Goal: Book appointment/travel/reservation

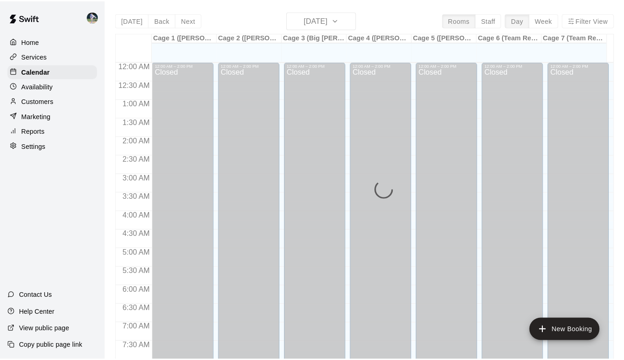
scroll to position [477, 0]
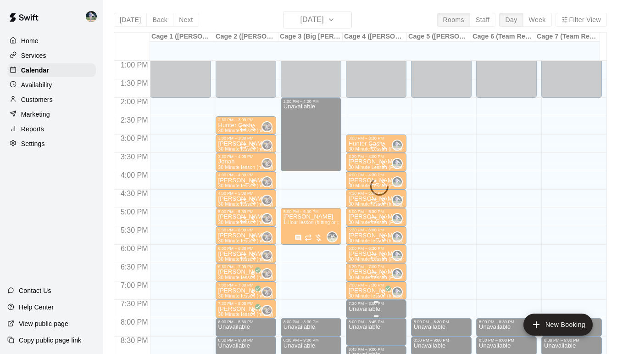
click at [359, 309] on p "Unavailable" at bounding box center [364, 309] width 32 height 0
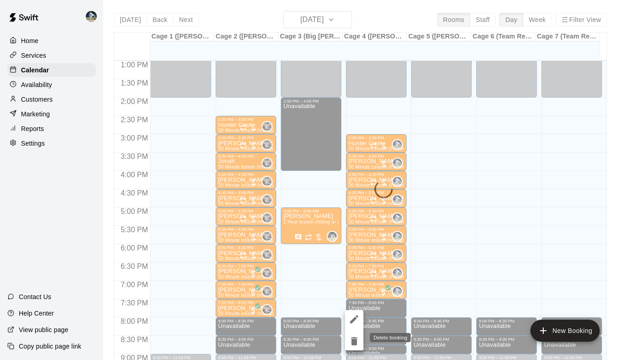
click at [357, 343] on icon "delete" at bounding box center [353, 341] width 11 height 11
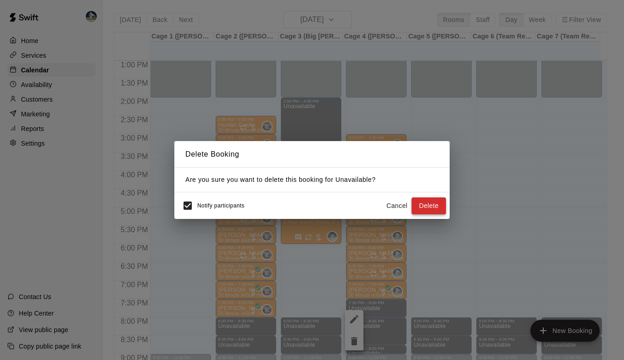
click at [427, 204] on button "Delete" at bounding box center [428, 206] width 34 height 17
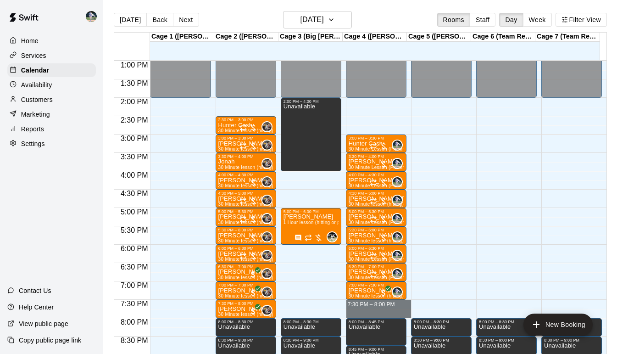
drag, startPoint x: 370, startPoint y: 303, endPoint x: 370, endPoint y: 312, distance: 9.2
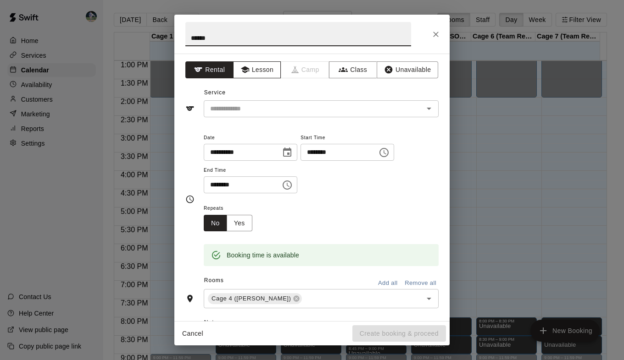
type input "******"
click at [257, 76] on button "Lesson" at bounding box center [257, 69] width 48 height 17
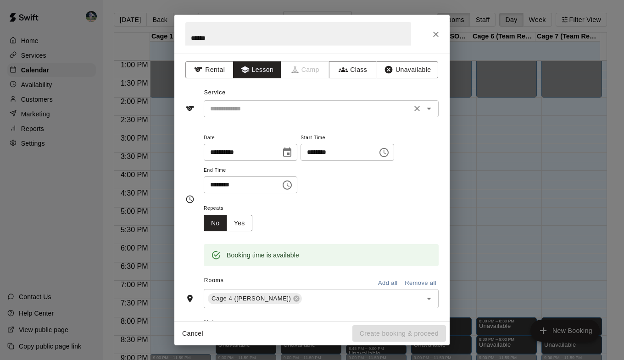
click at [261, 105] on input "text" at bounding box center [307, 108] width 202 height 11
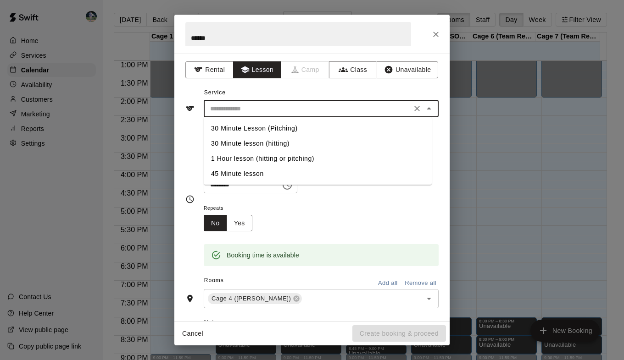
click at [264, 127] on li "30 Minute Lesson (Pitching)" at bounding box center [318, 128] width 228 height 15
type input "**********"
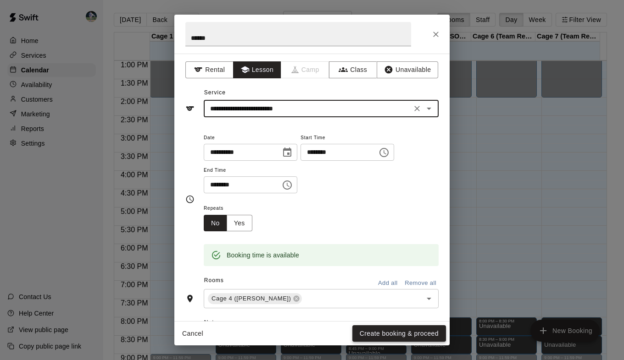
click at [383, 329] on button "Create booking & proceed" at bounding box center [399, 334] width 94 height 17
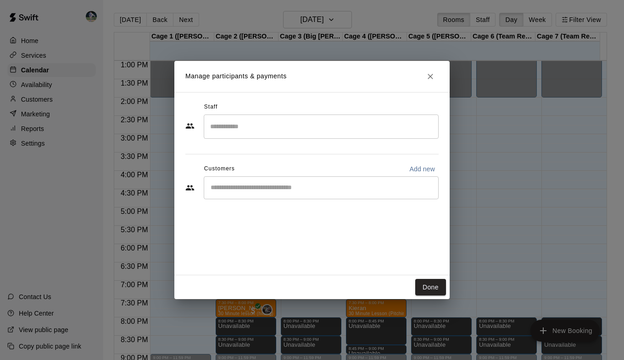
click at [266, 136] on div "​" at bounding box center [321, 127] width 235 height 24
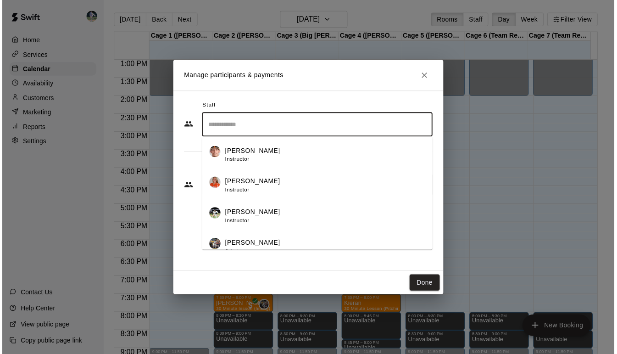
scroll to position [40, 0]
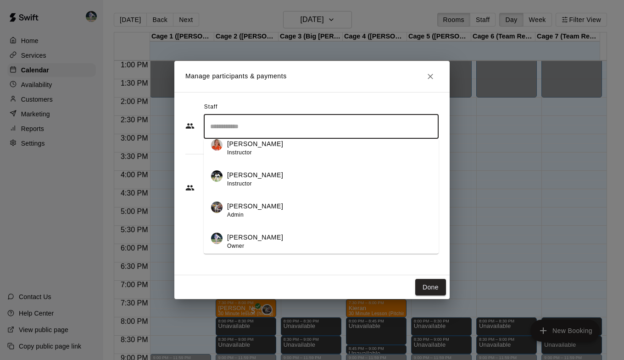
click at [265, 246] on div "[PERSON_NAME] Owner" at bounding box center [329, 242] width 204 height 18
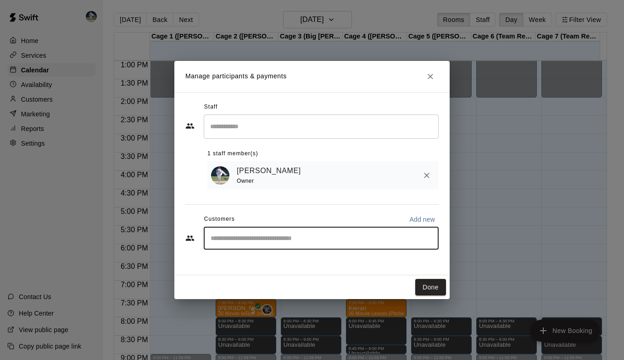
click at [268, 239] on input "Start typing to search customers..." at bounding box center [321, 238] width 227 height 9
type input "****"
click at [268, 261] on p "[PERSON_NAME]" at bounding box center [257, 261] width 56 height 10
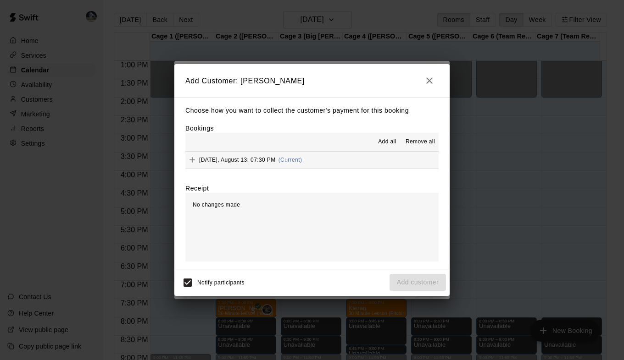
click at [389, 138] on button "Add all" at bounding box center [386, 142] width 29 height 15
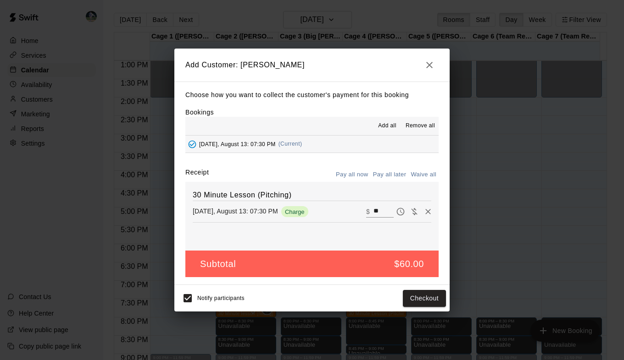
click at [389, 177] on button "Pay all later" at bounding box center [389, 175] width 38 height 14
click at [420, 297] on button "Add customer" at bounding box center [417, 298] width 56 height 17
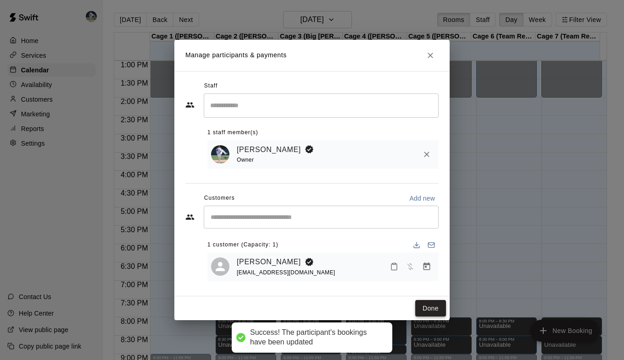
click at [425, 302] on button "Done" at bounding box center [430, 308] width 31 height 17
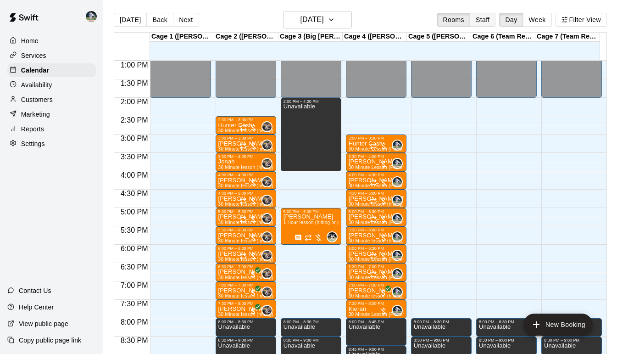
click at [483, 21] on button "Staff" at bounding box center [483, 20] width 26 height 14
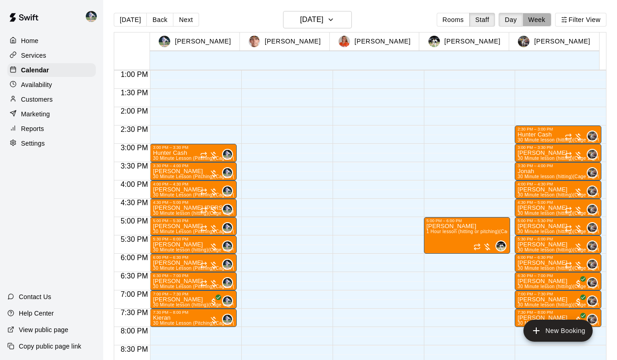
click at [536, 18] on button "Week" at bounding box center [536, 20] width 29 height 14
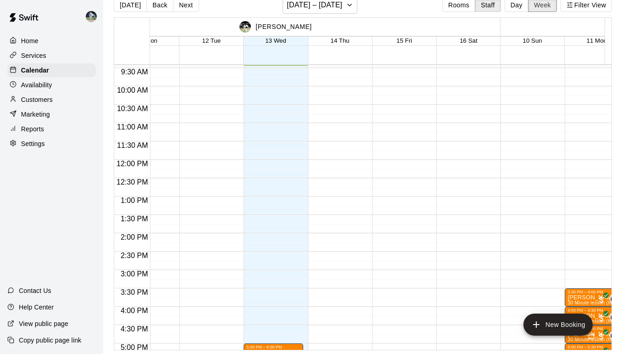
scroll to position [0, 1494]
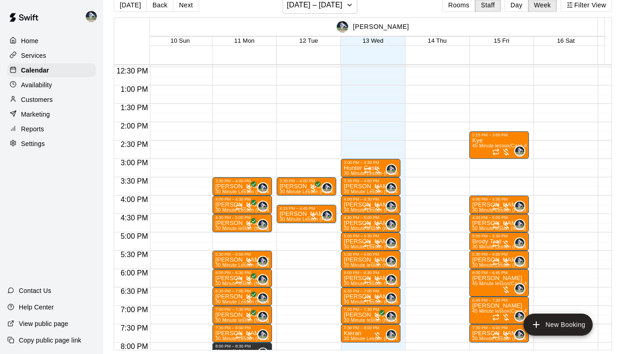
click at [403, 169] on div at bounding box center [373, 172] width 64 height 9
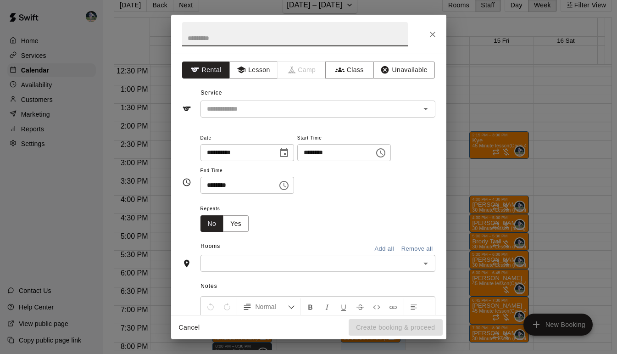
scroll to position [15, 0]
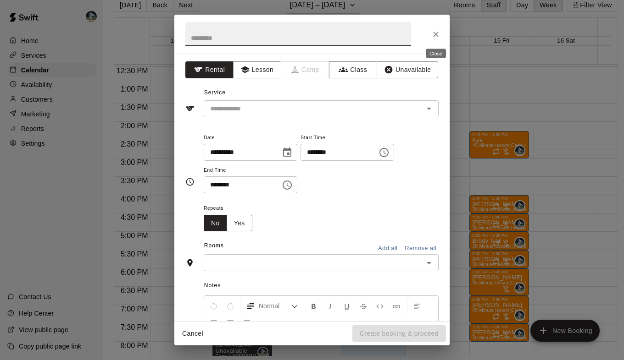
click at [435, 36] on icon "Close" at bounding box center [435, 34] width 9 height 9
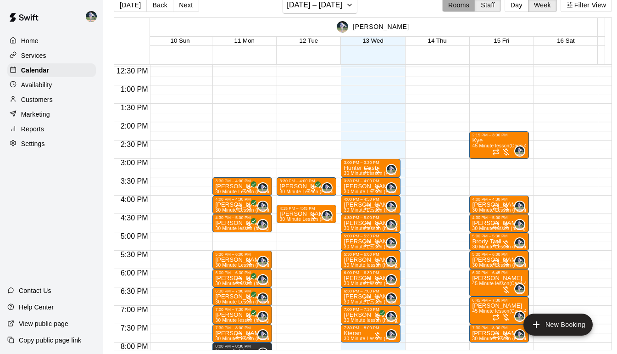
click at [450, 0] on button "Rooms" at bounding box center [458, 5] width 33 height 14
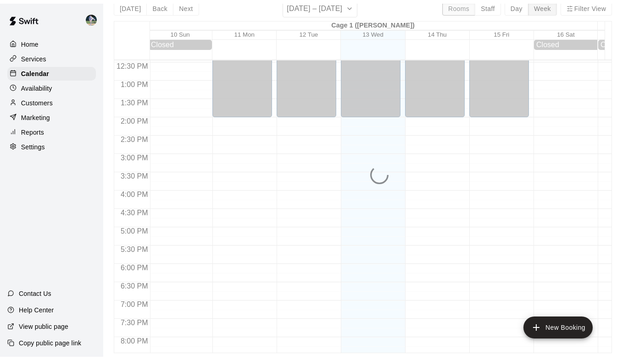
scroll to position [457, 0]
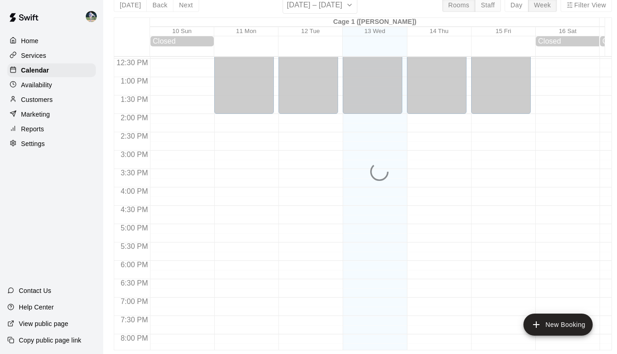
click at [492, 4] on button "Staff" at bounding box center [488, 5] width 26 height 14
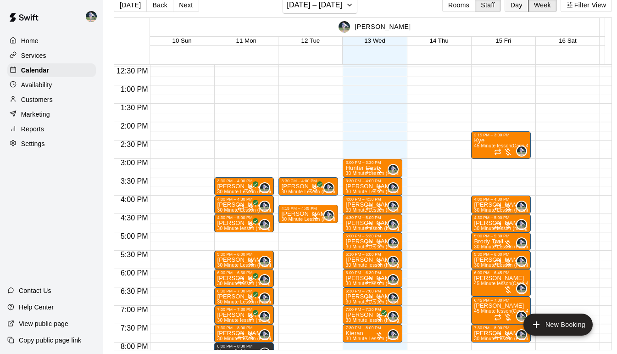
click at [521, 5] on button "Day" at bounding box center [516, 5] width 24 height 14
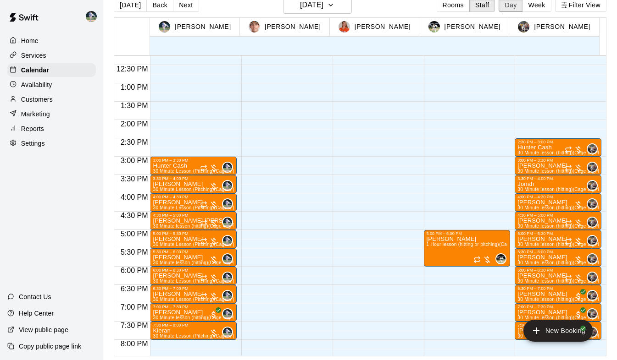
scroll to position [463, 0]
